Goal: Information Seeking & Learning: Learn about a topic

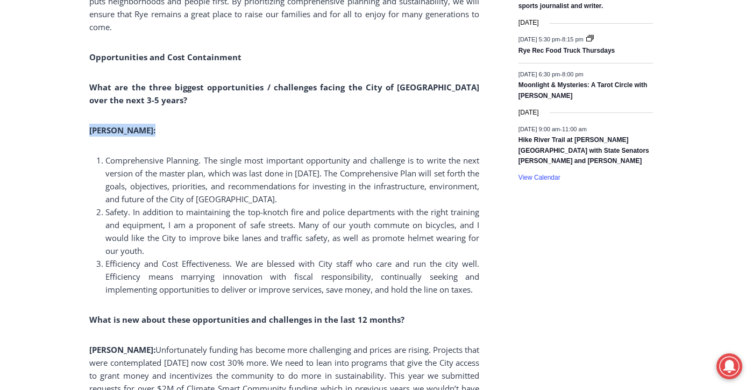
scroll to position [1969, 0]
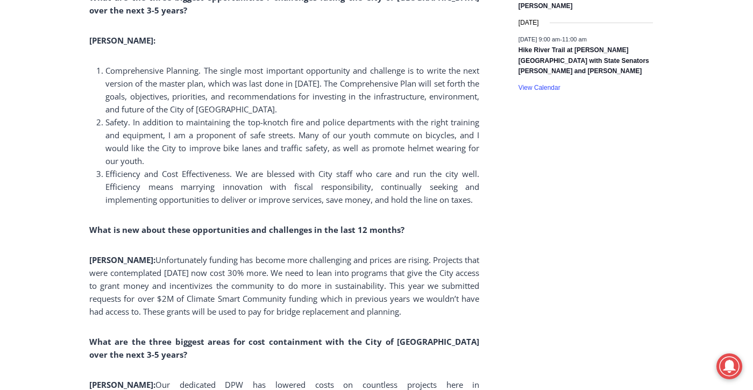
click at [245, 266] on p "[PERSON_NAME]: Unfortunately funding has become more challenging and prices are…" at bounding box center [284, 285] width 390 height 65
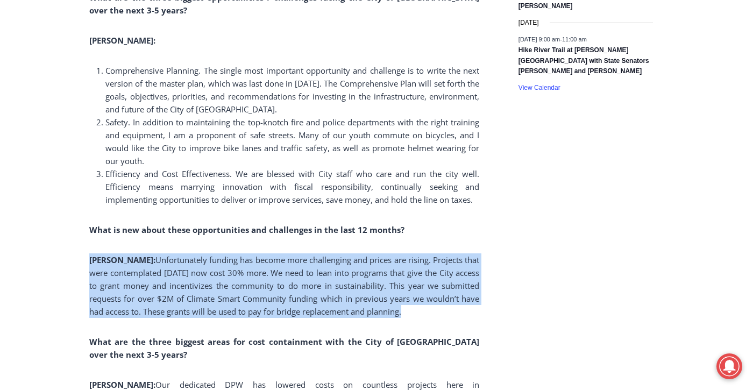
click at [245, 266] on p "[PERSON_NAME]: Unfortunately funding has become more challenging and prices are…" at bounding box center [284, 285] width 390 height 65
click at [271, 274] on span "Unfortunately funding has become more challenging and prices are rising. Projec…" at bounding box center [284, 285] width 390 height 62
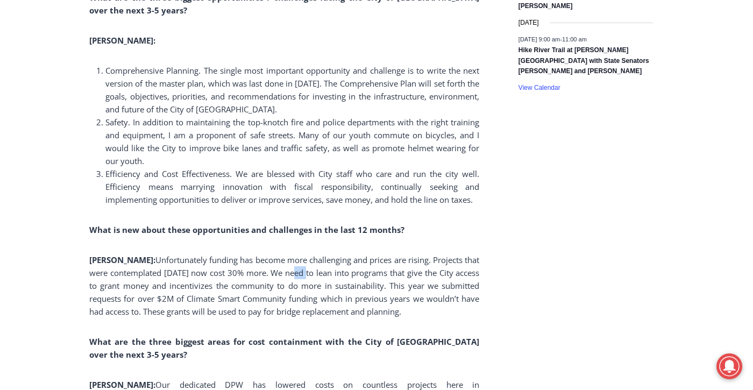
click at [271, 274] on span "Unfortunately funding has become more challenging and prices are rising. Projec…" at bounding box center [284, 285] width 390 height 62
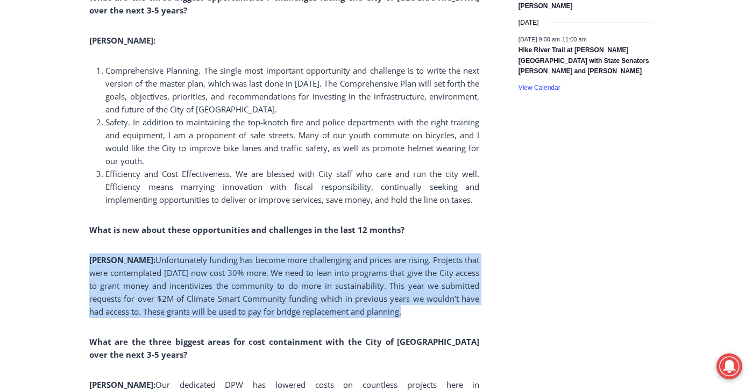
click at [271, 274] on span "Unfortunately funding has become more challenging and prices are rising. Projec…" at bounding box center [284, 285] width 390 height 62
click at [329, 282] on span "Unfortunately funding has become more challenging and prices are rising. Projec…" at bounding box center [284, 285] width 390 height 62
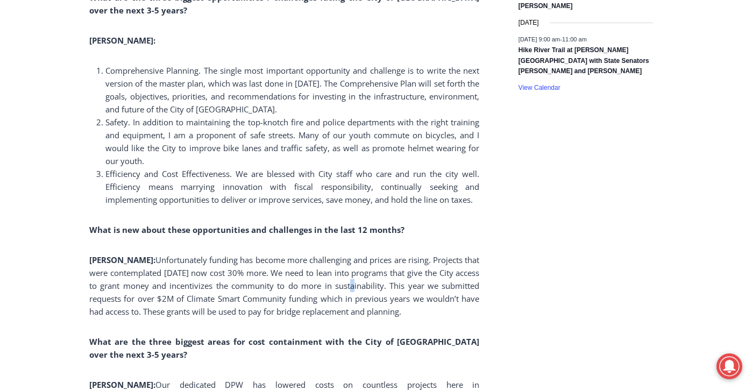
click at [329, 282] on span "Unfortunately funding has become more challenging and prices are rising. Projec…" at bounding box center [284, 285] width 390 height 62
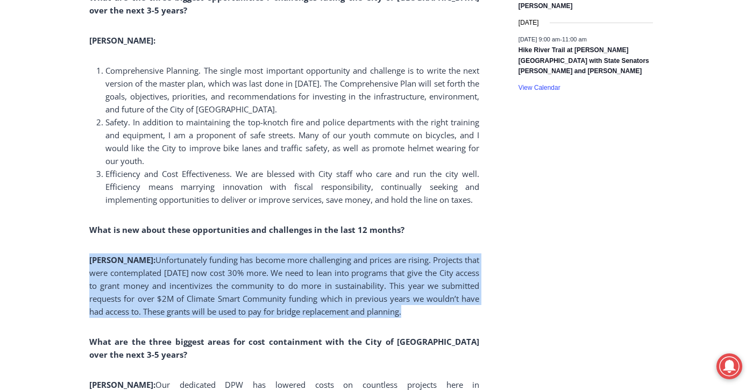
click at [329, 282] on span "Unfortunately funding has become more challenging and prices are rising. Projec…" at bounding box center [284, 285] width 390 height 62
click at [323, 295] on span "Unfortunately funding has become more challenging and prices are rising. Projec…" at bounding box center [284, 285] width 390 height 62
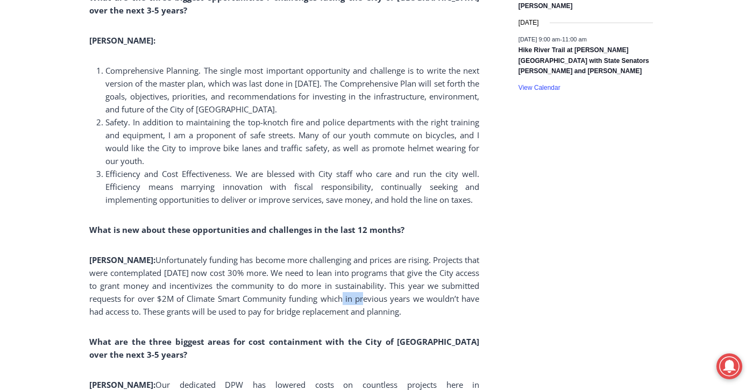
click at [323, 295] on span "Unfortunately funding has become more challenging and prices are rising. Projec…" at bounding box center [284, 285] width 390 height 62
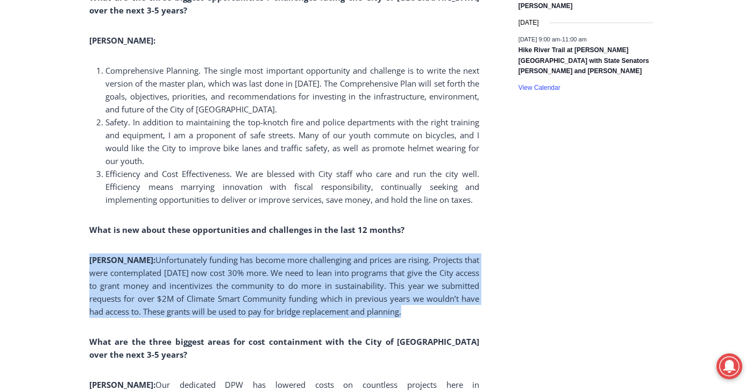
click at [323, 295] on span "Unfortunately funding has become more challenging and prices are rising. Projec…" at bounding box center [284, 285] width 390 height 62
click at [268, 307] on span "Unfortunately funding has become more challenging and prices are rising. Projec…" at bounding box center [284, 285] width 390 height 62
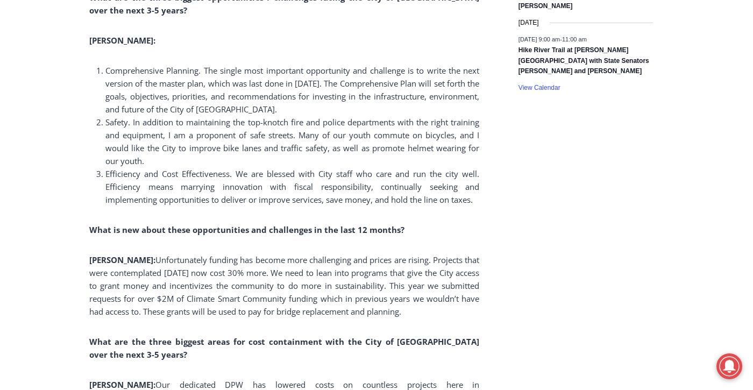
click at [434, 311] on p "[PERSON_NAME]: Unfortunately funding has become more challenging and prices are…" at bounding box center [284, 285] width 390 height 65
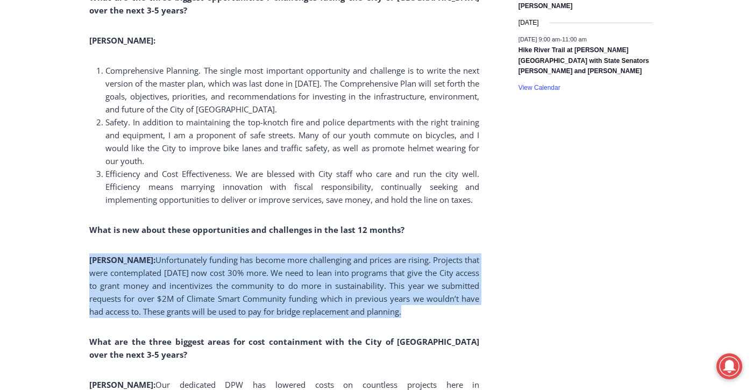
click at [434, 311] on p "[PERSON_NAME]: Unfortunately funding has become more challenging and prices are…" at bounding box center [284, 285] width 390 height 65
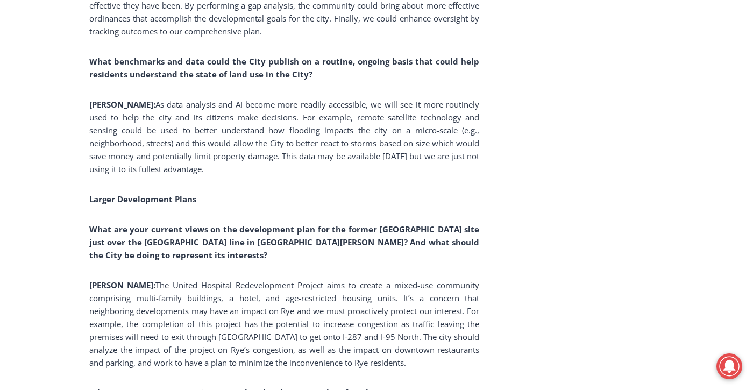
scroll to position [3798, 0]
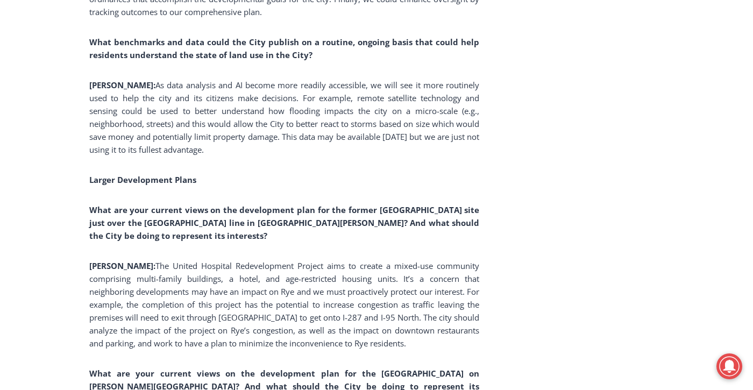
click at [401, 290] on span "The United Hospital Redevelopment Project aims to create a mixed-use community …" at bounding box center [284, 304] width 390 height 88
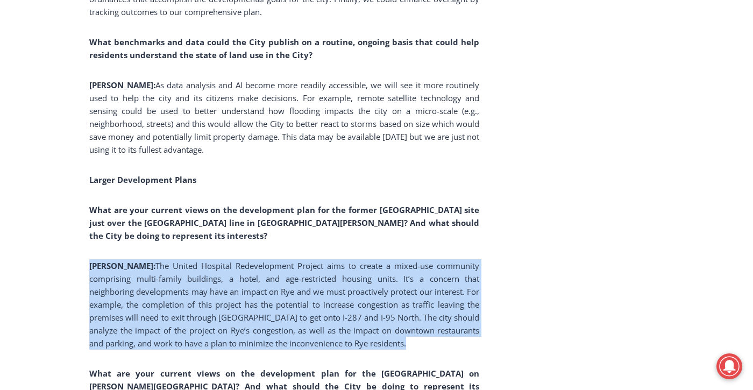
click at [401, 290] on span "The United Hospital Redevelopment Project aims to create a mixed-use community …" at bounding box center [284, 304] width 390 height 88
click at [388, 311] on p "[PERSON_NAME]: The United Hospital Redevelopment Project aims to create a mixed…" at bounding box center [284, 304] width 390 height 90
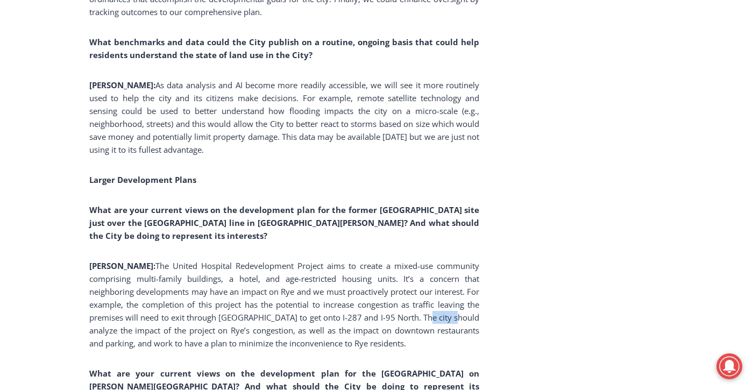
click at [388, 311] on p "[PERSON_NAME]: The United Hospital Redevelopment Project aims to create a mixed…" at bounding box center [284, 304] width 390 height 90
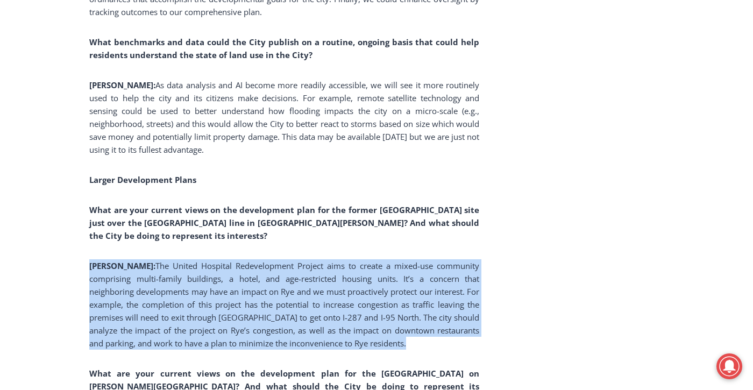
click at [388, 311] on p "[PERSON_NAME]: The United Hospital Redevelopment Project aims to create a mixed…" at bounding box center [284, 304] width 390 height 90
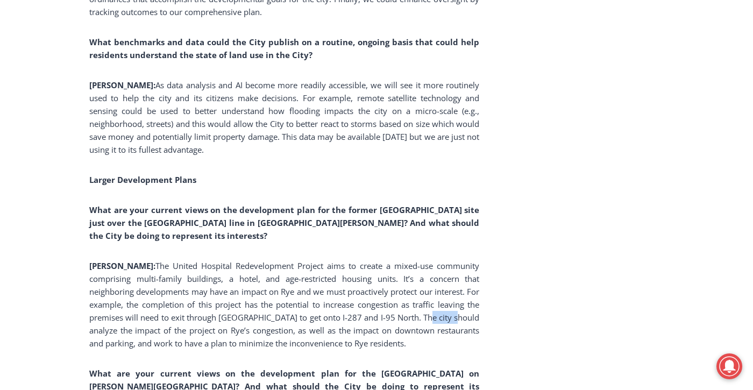
click at [388, 311] on p "[PERSON_NAME]: The United Hospital Redevelopment Project aims to create a mixed…" at bounding box center [284, 304] width 390 height 90
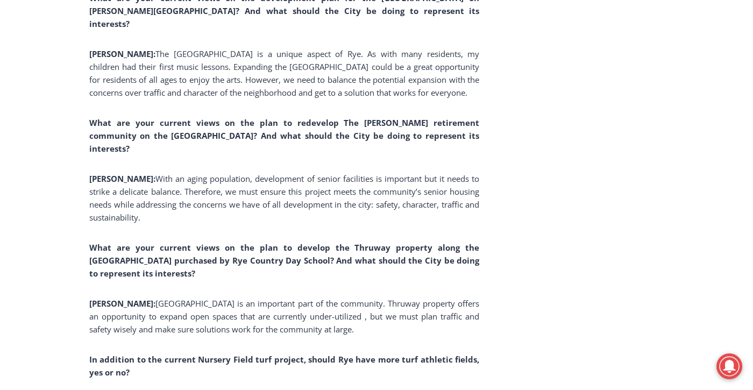
scroll to position [4174, 0]
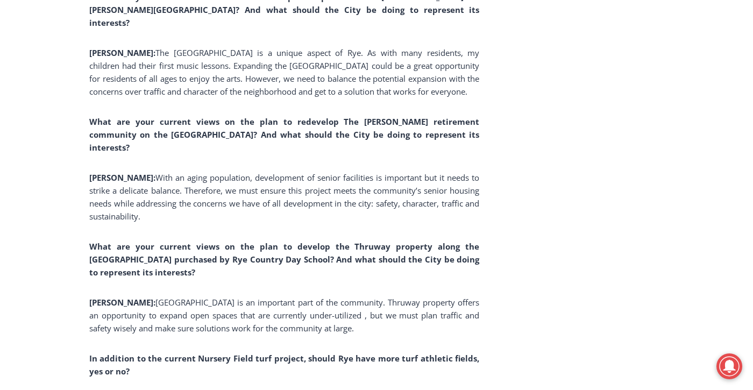
click at [374, 297] on span "[GEOGRAPHIC_DATA] is an important part of the community. Thruway property offer…" at bounding box center [284, 315] width 390 height 37
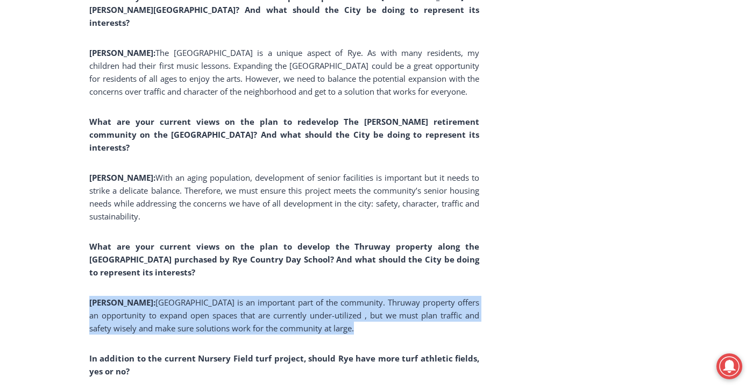
click at [374, 297] on span "[GEOGRAPHIC_DATA] is an important part of the community. Thruway property offer…" at bounding box center [284, 315] width 390 height 37
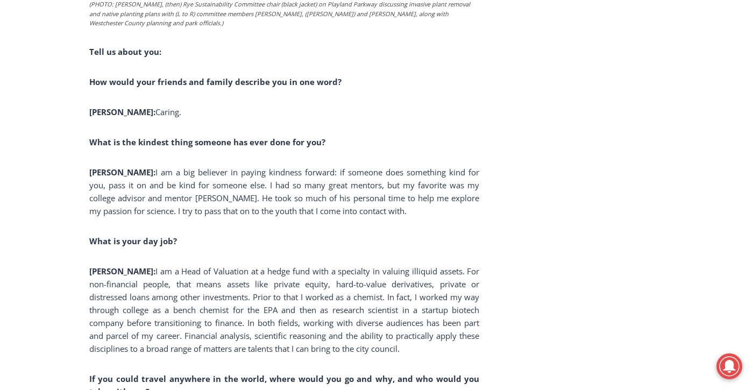
scroll to position [6863, 0]
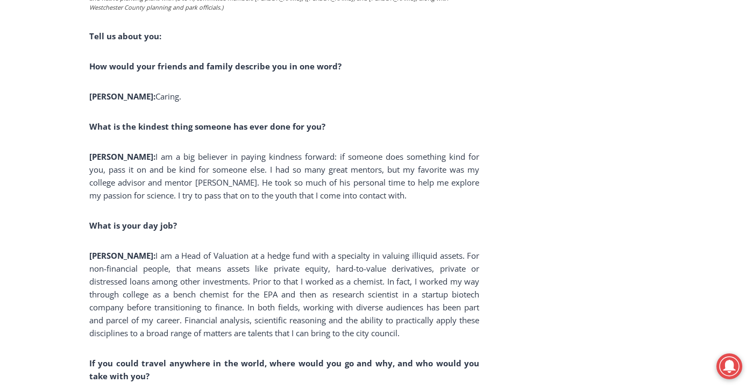
drag, startPoint x: 399, startPoint y: 232, endPoint x: 324, endPoint y: 224, distance: 75.1
click at [324, 250] on span "I am a Head of Valuation at a hedge fund with a specialty in valuing illiquid a…" at bounding box center [284, 294] width 390 height 88
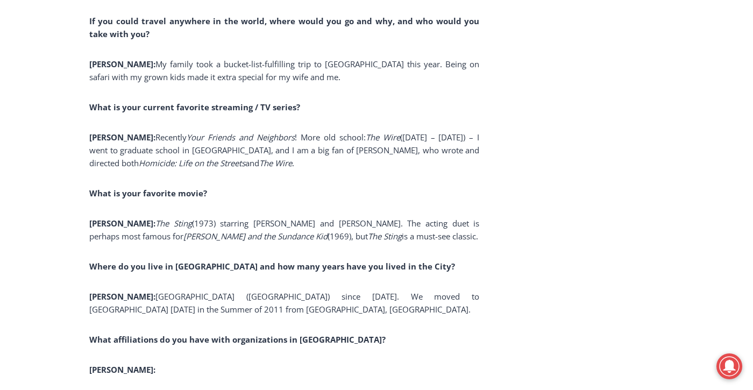
scroll to position [7240, 0]
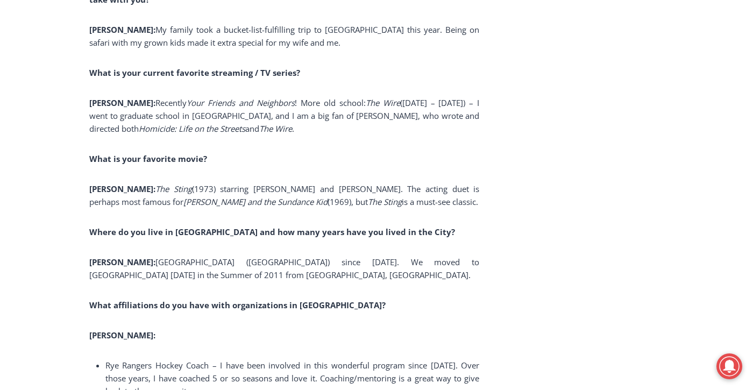
click at [211, 255] on p "[PERSON_NAME]: [GEOGRAPHIC_DATA] ([GEOGRAPHIC_DATA]) since [DATE]. We moved to …" at bounding box center [284, 268] width 390 height 26
drag, startPoint x: 117, startPoint y: 202, endPoint x: 223, endPoint y: 205, distance: 106.0
click at [223, 257] on span "[GEOGRAPHIC_DATA] ([GEOGRAPHIC_DATA]) since [DATE]. We moved to [GEOGRAPHIC_DAT…" at bounding box center [284, 269] width 390 height 24
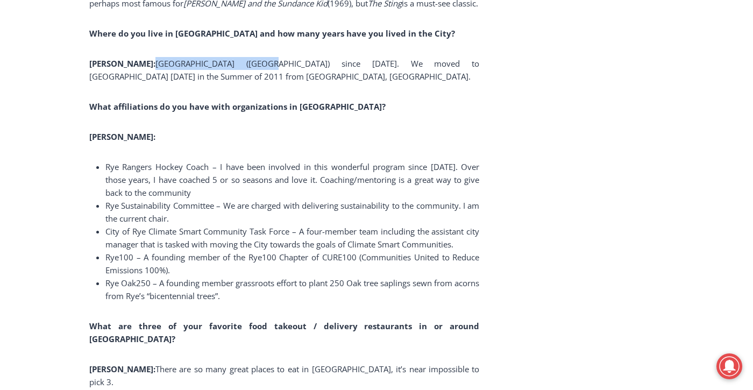
scroll to position [7455, 0]
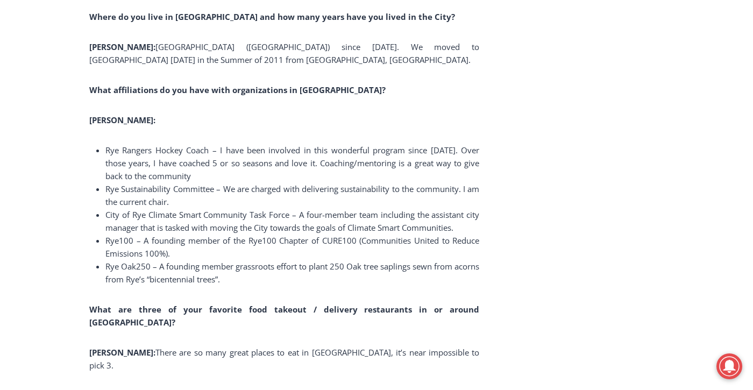
click at [179, 389] on span "Jerry’s Market. Nothing better than their bacon, egg and cheese sandwich in my …" at bounding box center [267, 395] width 325 height 11
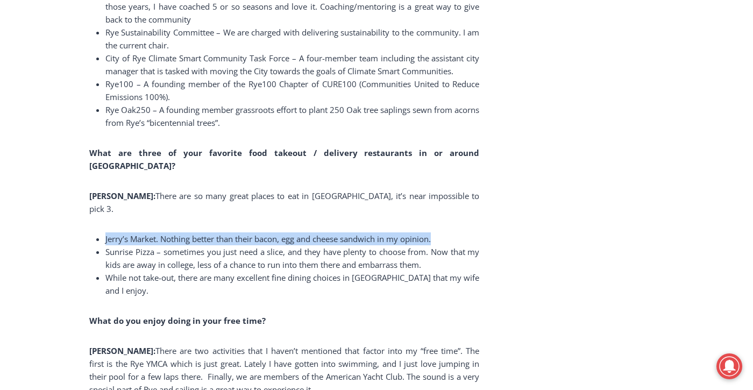
scroll to position [7616, 0]
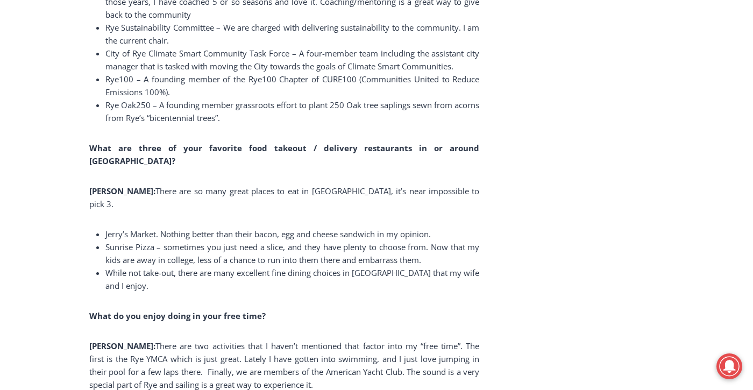
click at [240, 340] on span "There are two activities that I haven’t mentioned that factor into my “free tim…" at bounding box center [284, 364] width 390 height 49
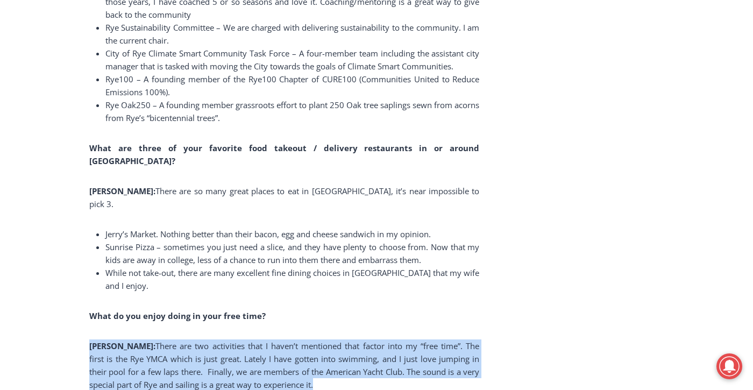
click at [240, 340] on span "There are two activities that I haven’t mentioned that factor into my “free tim…" at bounding box center [284, 364] width 390 height 49
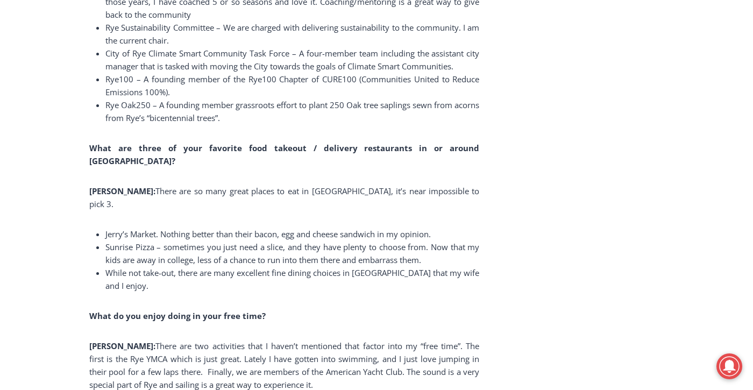
click at [321, 267] on span "While not take-out, there are many excellent fine dining choices in [GEOGRAPHIC…" at bounding box center [292, 279] width 374 height 24
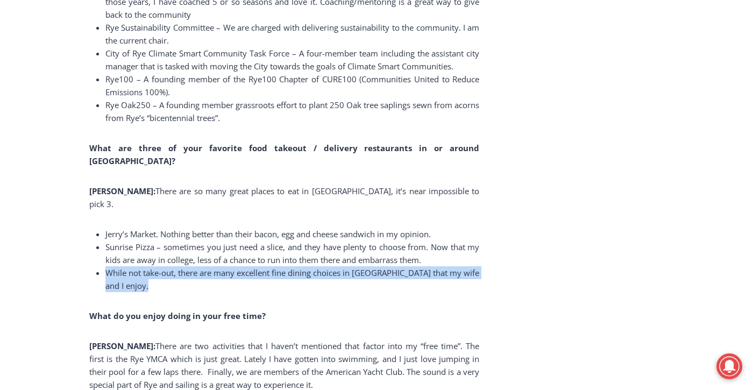
click at [321, 267] on span "While not take-out, there are many excellent fine dining choices in [GEOGRAPHIC…" at bounding box center [292, 279] width 374 height 24
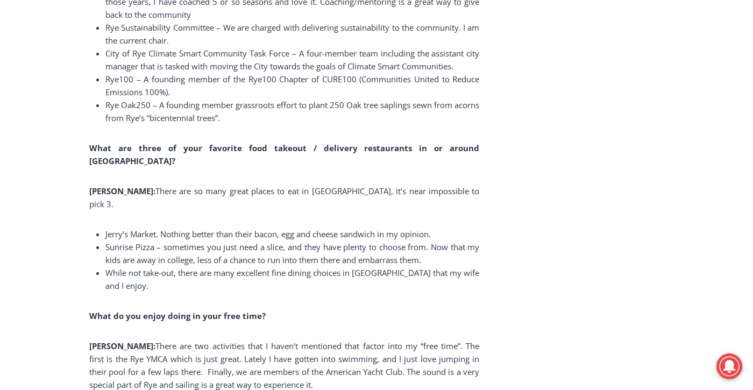
click at [308, 241] on span "Sunrise Pizza – sometimes you just need a slice, and they have plenty to choose…" at bounding box center [292, 253] width 374 height 24
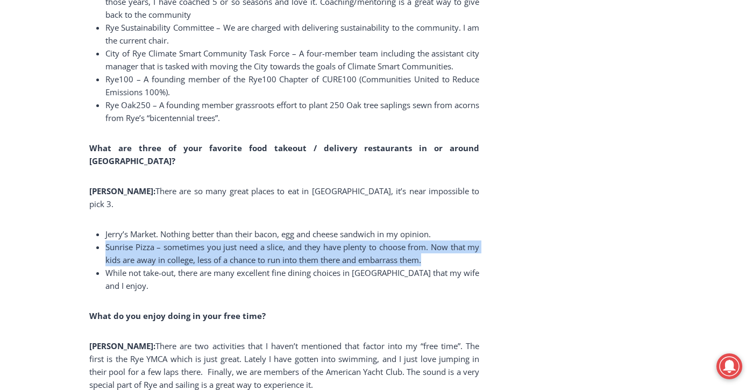
click at [308, 241] on span "Sunrise Pizza – sometimes you just need a slice, and they have plenty to choose…" at bounding box center [292, 253] width 374 height 24
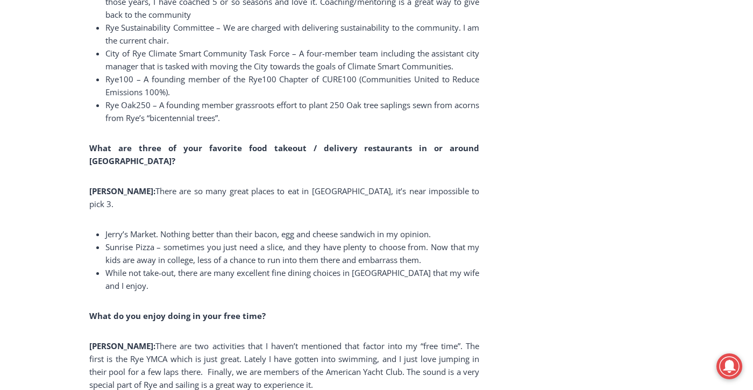
click at [237, 229] on span "Jerry’s Market. Nothing better than their bacon, egg and cheese sandwich in my …" at bounding box center [267, 234] width 325 height 11
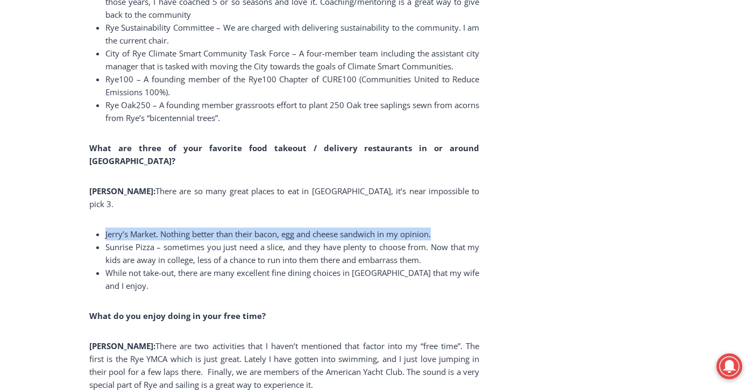
click at [237, 229] on span "Jerry’s Market. Nothing better than their bacon, egg and cheese sandwich in my …" at bounding box center [267, 234] width 325 height 11
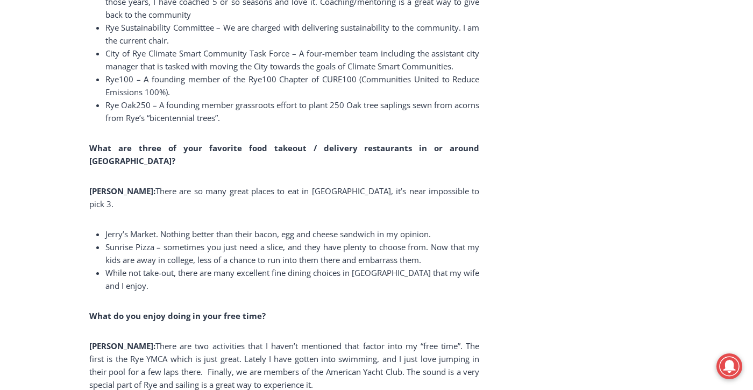
click at [196, 241] on span "Sunrise Pizza – sometimes you just need a slice, and they have plenty to choose…" at bounding box center [292, 253] width 374 height 24
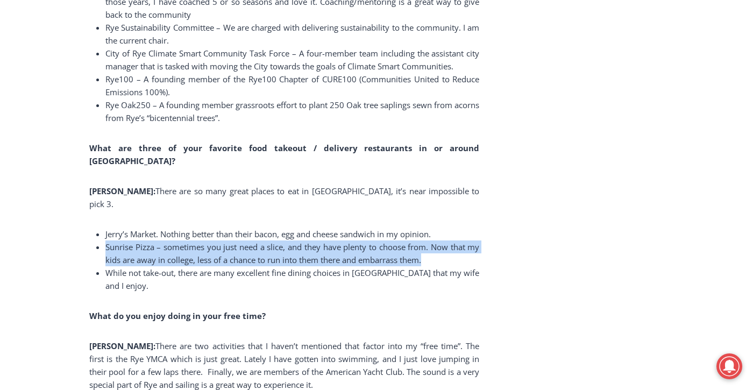
click at [196, 241] on span "Sunrise Pizza – sometimes you just need a slice, and they have plenty to choose…" at bounding box center [292, 253] width 374 height 24
click at [155, 240] on li "Sunrise Pizza – sometimes you just need a slice, and they have plenty to choose…" at bounding box center [292, 253] width 374 height 26
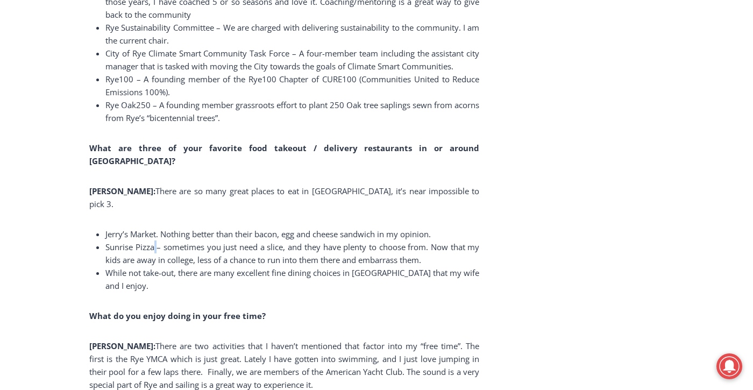
click at [155, 240] on li "Sunrise Pizza – sometimes you just need a slice, and they have plenty to choose…" at bounding box center [292, 253] width 374 height 26
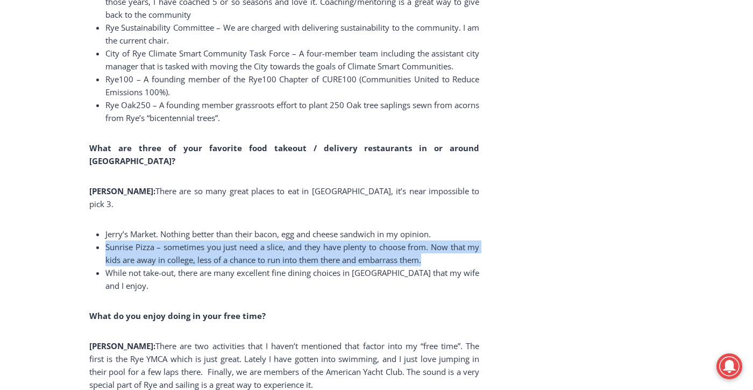
click at [155, 240] on li "Sunrise Pizza – sometimes you just need a slice, and they have plenty to choose…" at bounding box center [292, 253] width 374 height 26
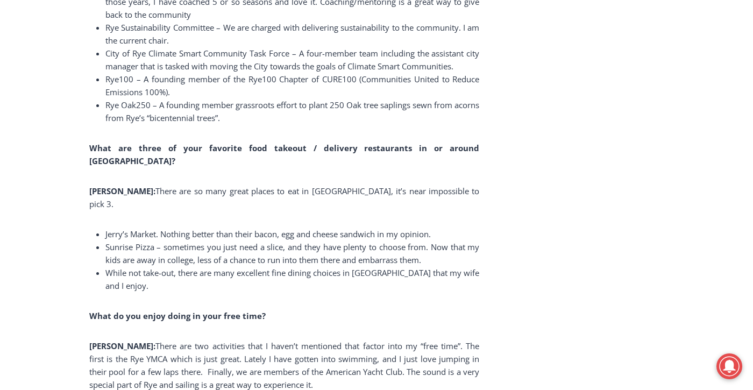
click at [154, 229] on span "Jerry’s Market. Nothing better than their bacon, egg and cheese sandwich in my …" at bounding box center [267, 234] width 325 height 11
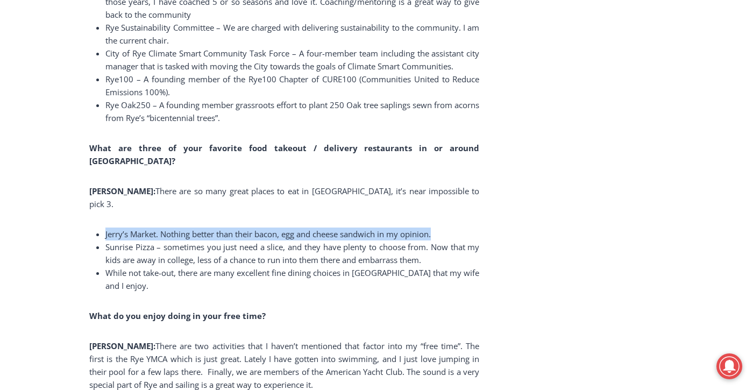
click at [154, 229] on span "Jerry’s Market. Nothing better than their bacon, egg and cheese sandwich in my …" at bounding box center [267, 234] width 325 height 11
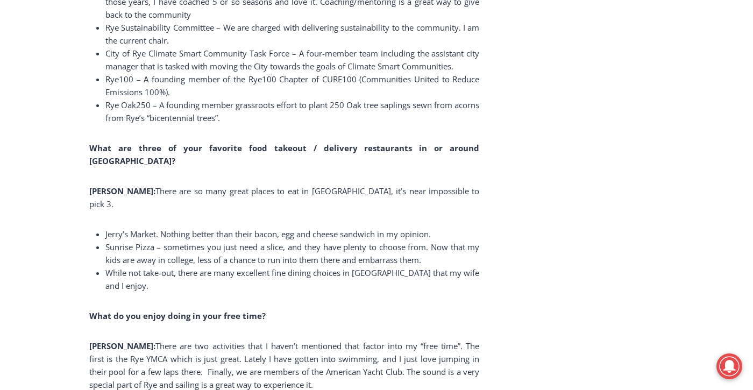
click at [154, 241] on span "Sunrise Pizza – sometimes you just need a slice, and they have plenty to choose…" at bounding box center [292, 253] width 374 height 24
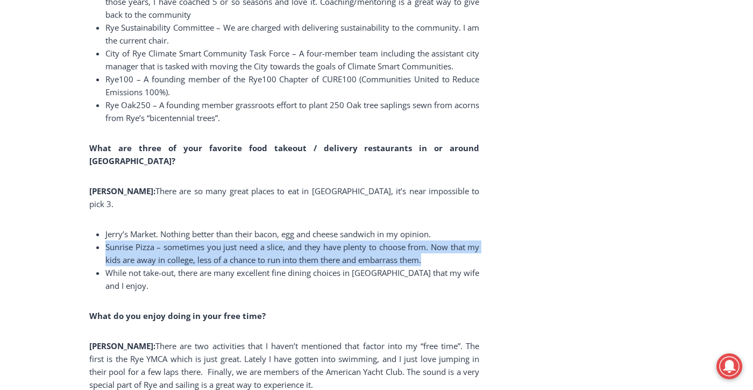
click at [154, 241] on span "Sunrise Pizza – sometimes you just need a slice, and they have plenty to choose…" at bounding box center [292, 253] width 374 height 24
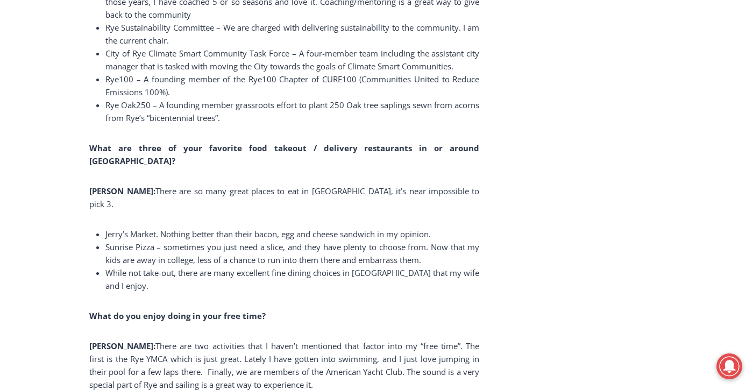
click at [134, 267] on span "While not take-out, there are many excellent fine dining choices in [GEOGRAPHIC…" at bounding box center [292, 279] width 374 height 24
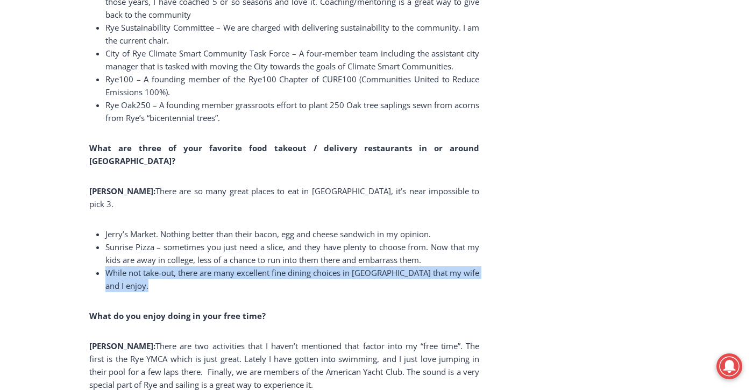
click at [134, 267] on span "While not take-out, there are many excellent fine dining choices in [GEOGRAPHIC…" at bounding box center [292, 279] width 374 height 24
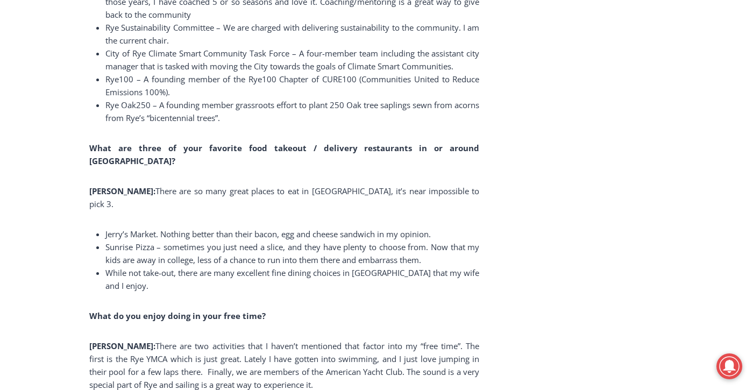
click at [133, 241] on span "Sunrise Pizza – sometimes you just need a slice, and they have plenty to choose…" at bounding box center [292, 253] width 374 height 24
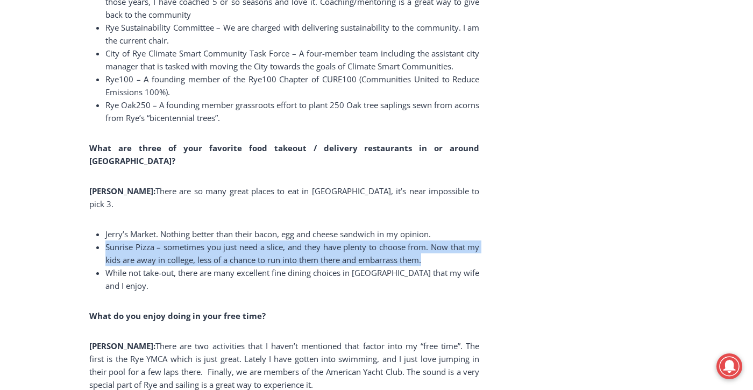
click at [133, 241] on span "Sunrise Pizza – sometimes you just need a slice, and they have plenty to choose…" at bounding box center [292, 253] width 374 height 24
click at [135, 241] on span "Sunrise Pizza – sometimes you just need a slice, and they have plenty to choose…" at bounding box center [292, 253] width 374 height 24
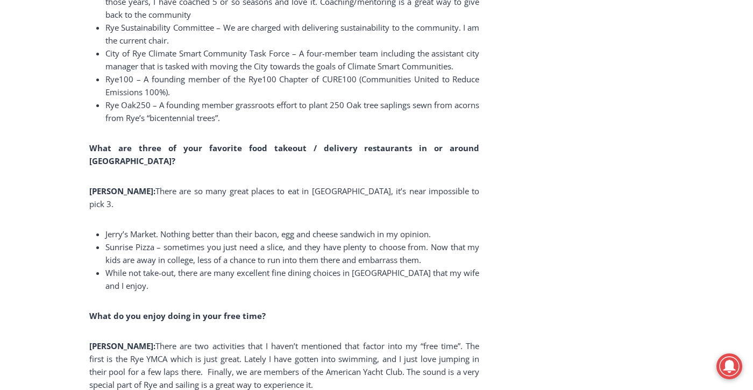
click at [141, 241] on span "Sunrise Pizza – sometimes you just need a slice, and they have plenty to choose…" at bounding box center [292, 253] width 374 height 24
click at [144, 229] on span "Jerry’s Market. Nothing better than their bacon, egg and cheese sandwich in my …" at bounding box center [267, 234] width 325 height 11
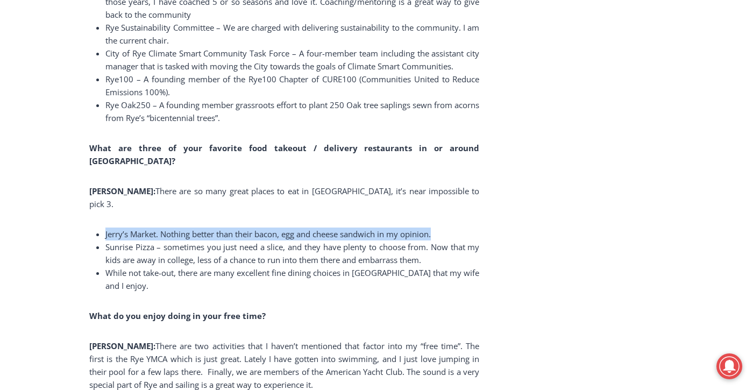
click at [144, 229] on span "Jerry’s Market. Nothing better than their bacon, egg and cheese sandwich in my …" at bounding box center [267, 234] width 325 height 11
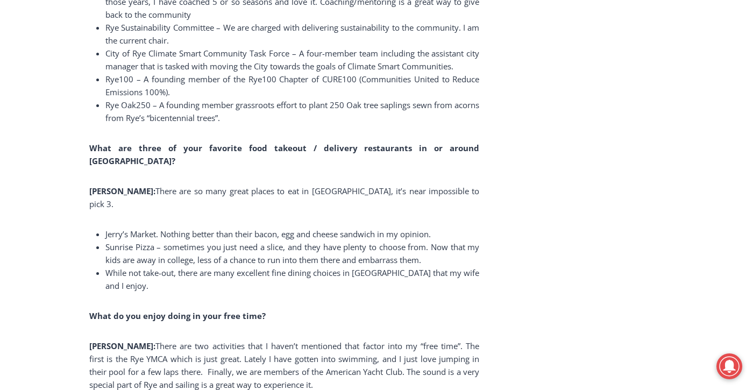
click at [140, 241] on span "Sunrise Pizza – sometimes you just need a slice, and they have plenty to choose…" at bounding box center [292, 253] width 374 height 24
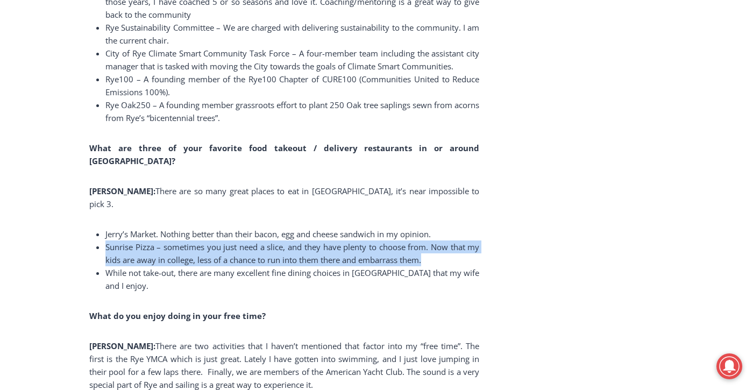
click at [140, 241] on span "Sunrise Pizza – sometimes you just need a slice, and they have plenty to choose…" at bounding box center [292, 253] width 374 height 24
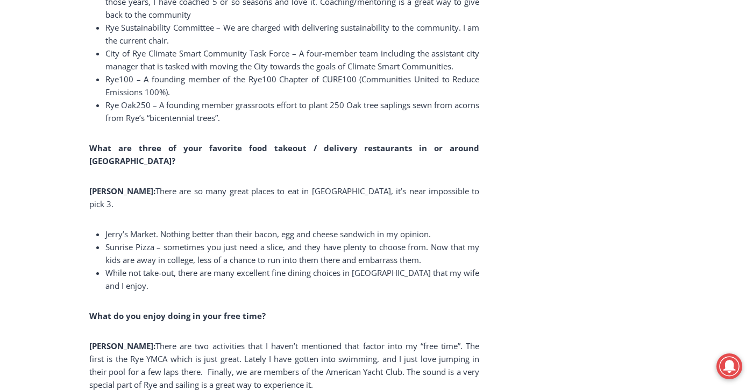
click at [139, 266] on li "While not take-out, there are many excellent fine dining choices in [GEOGRAPHIC…" at bounding box center [292, 279] width 374 height 26
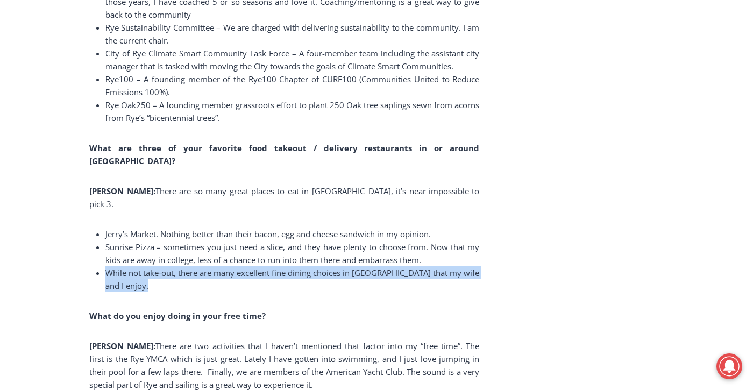
click at [140, 228] on ul "Jerry’s Market. Nothing better than their bacon, egg and cheese sandwich in my …" at bounding box center [284, 260] width 390 height 65
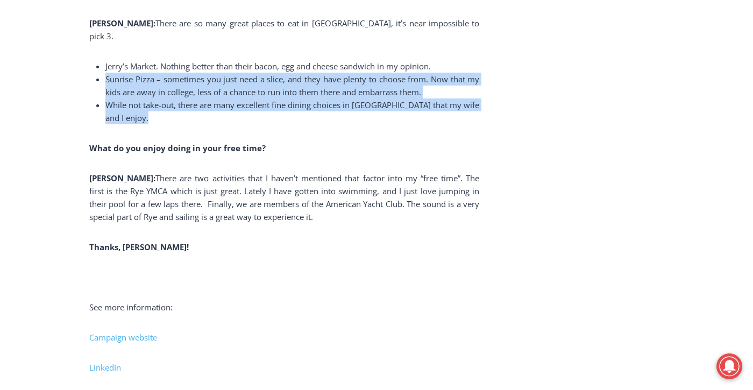
scroll to position [7670, 0]
